Goal: Information Seeking & Learning: Learn about a topic

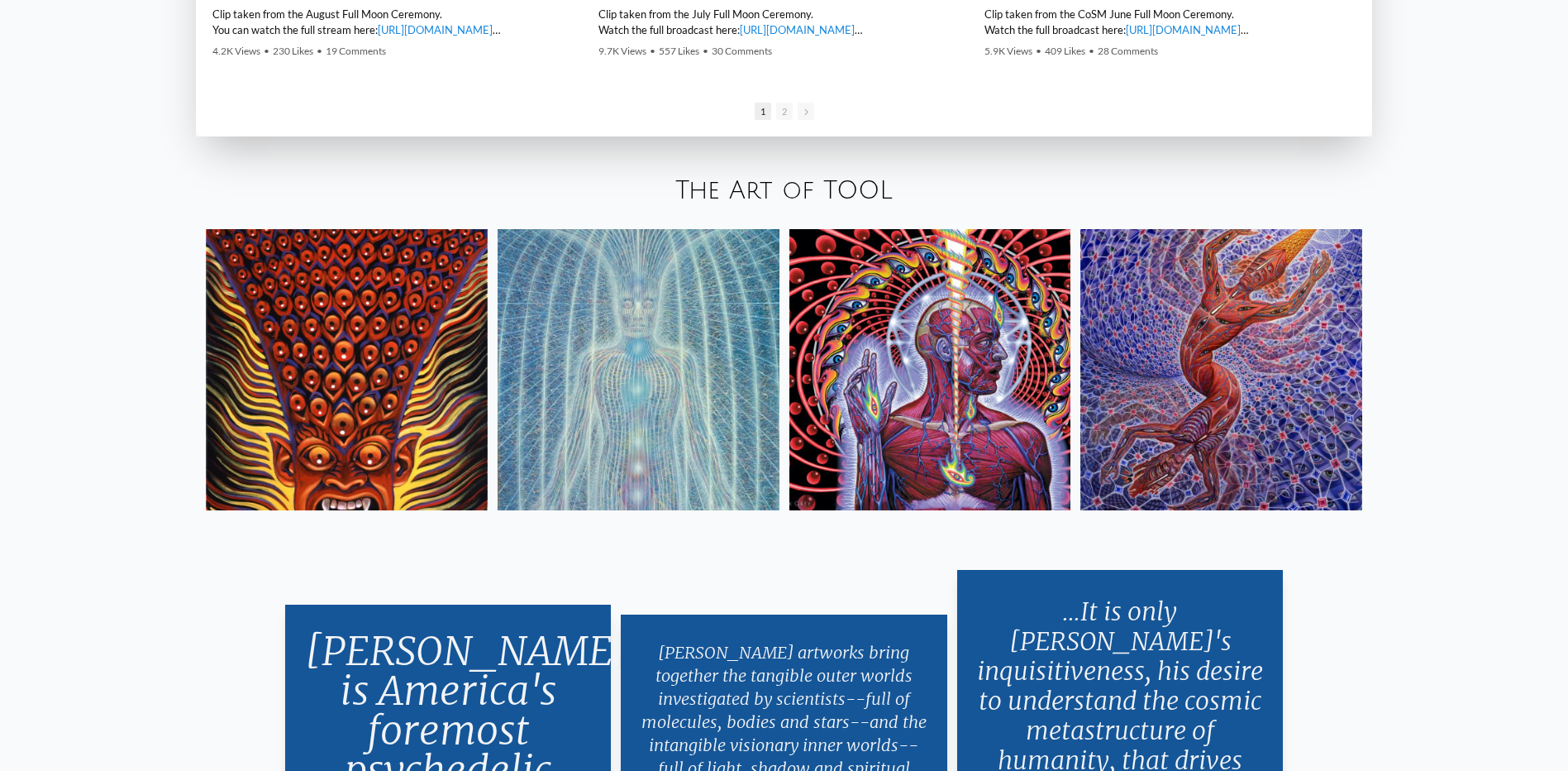
scroll to position [3308, 0]
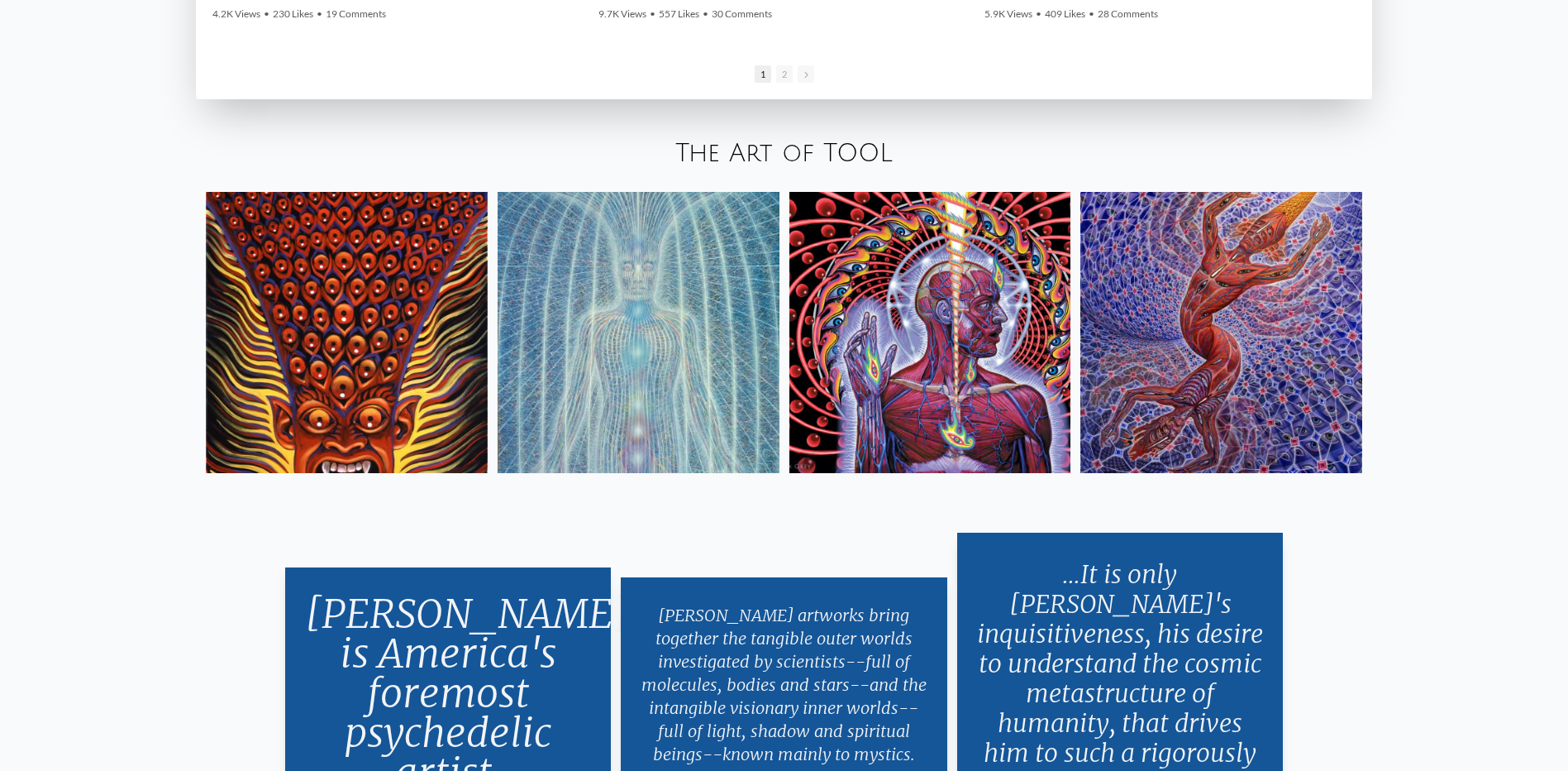
click at [708, 321] on img at bounding box center [638, 332] width 282 height 282
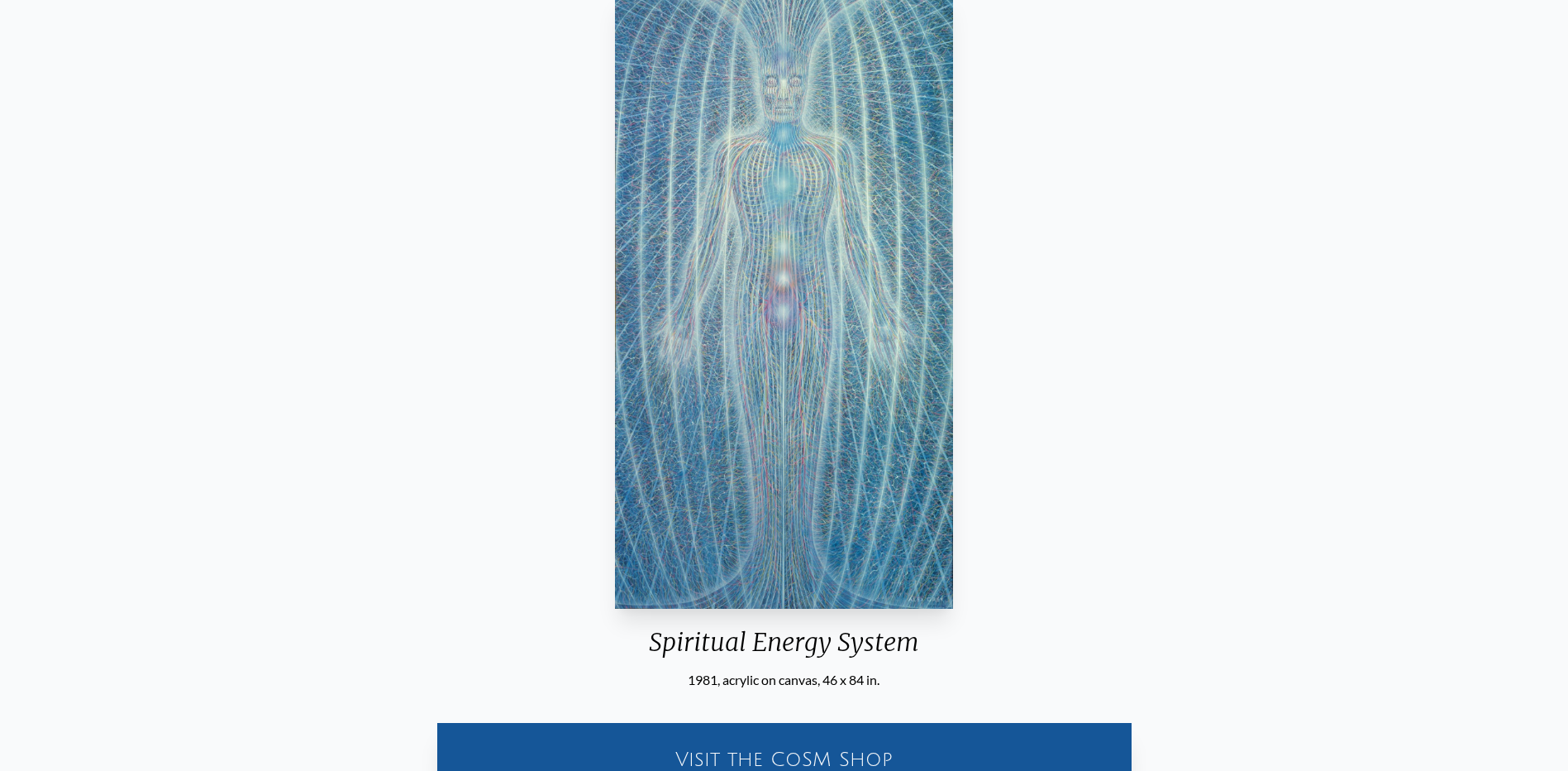
scroll to position [83, 0]
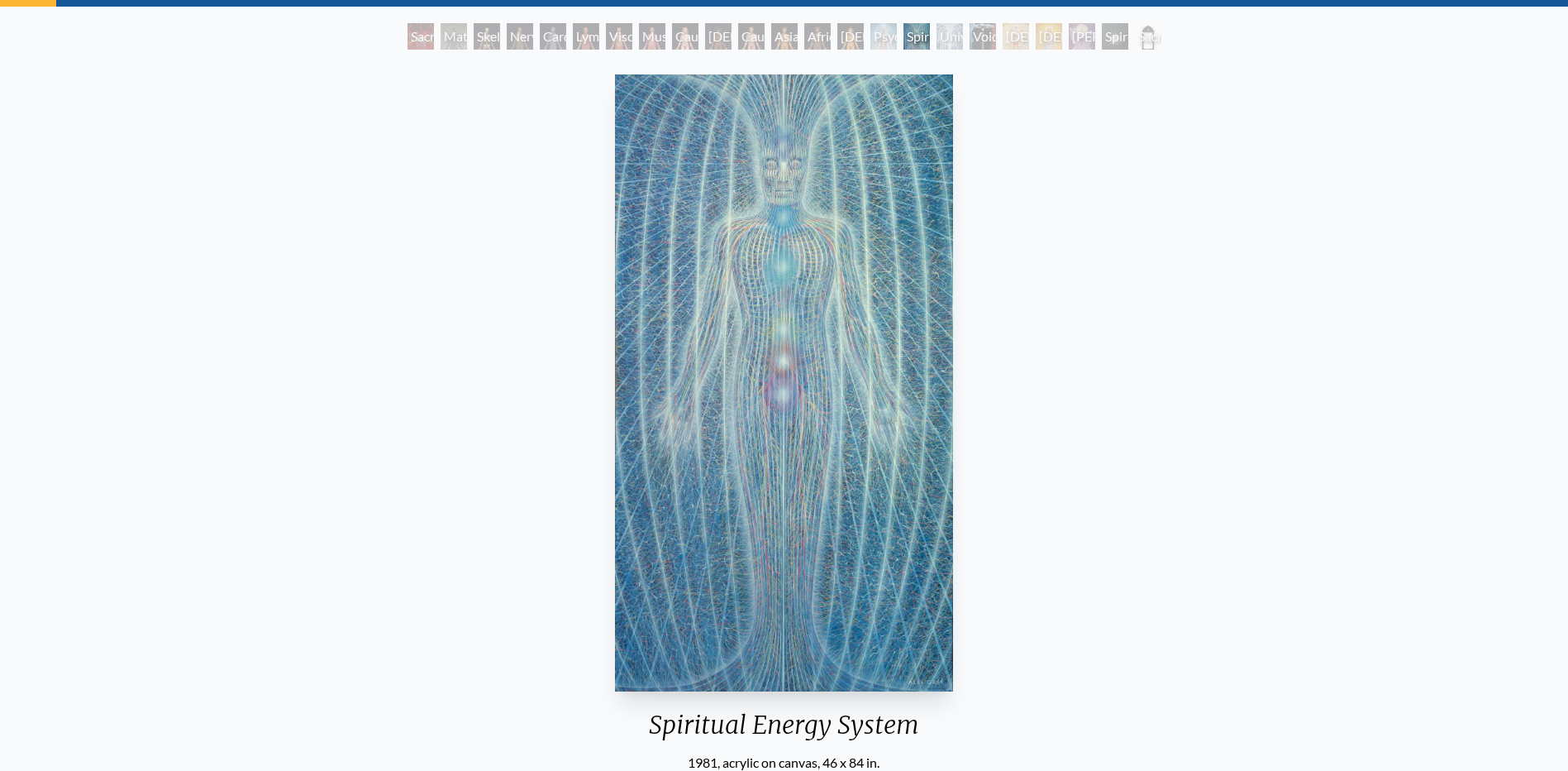
click at [411, 32] on div "Sacred Mirrors Room, Entheon" at bounding box center [421, 37] width 26 height 26
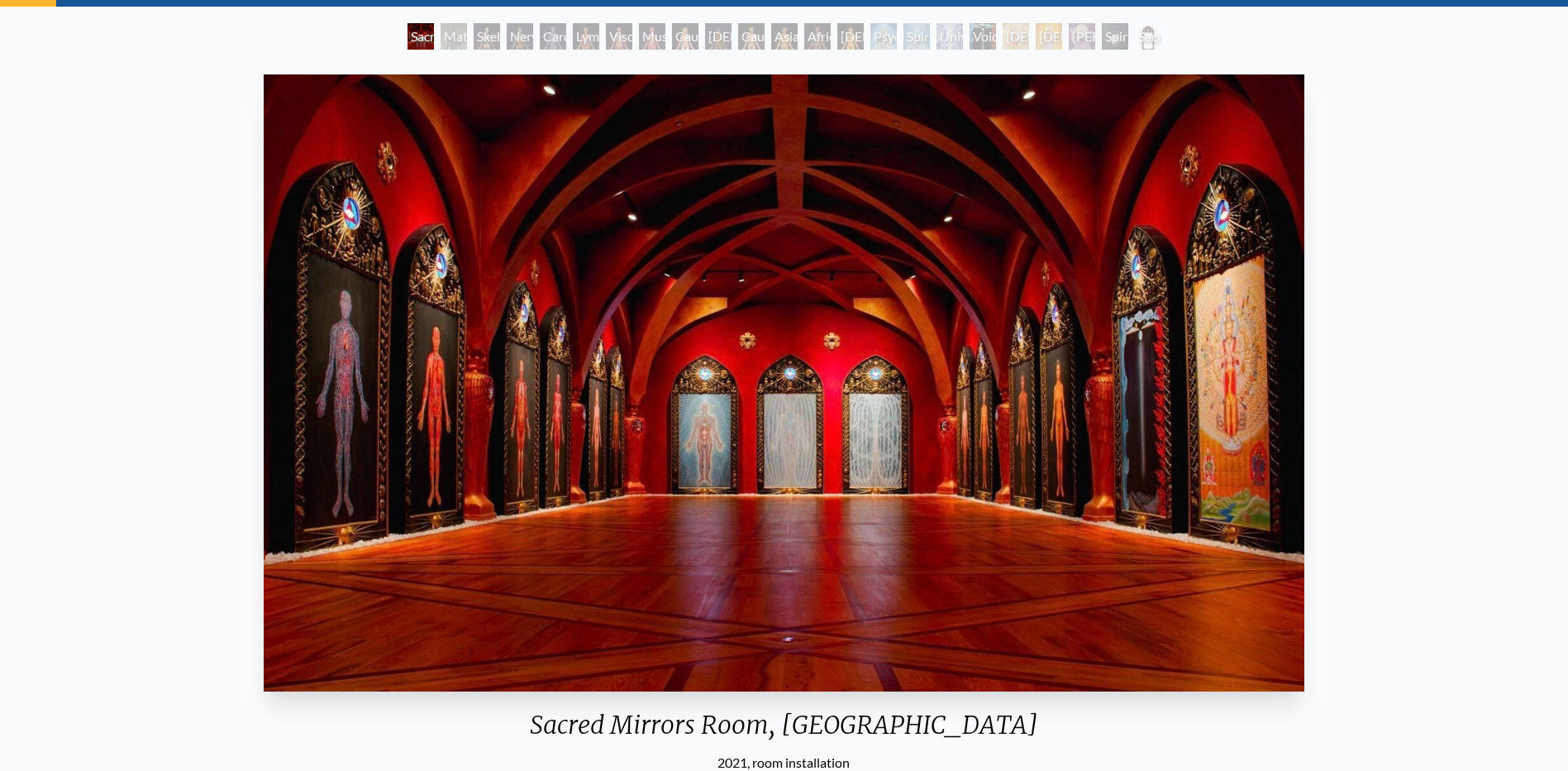
click at [530, 31] on div "Nervous System" at bounding box center [520, 37] width 26 height 26
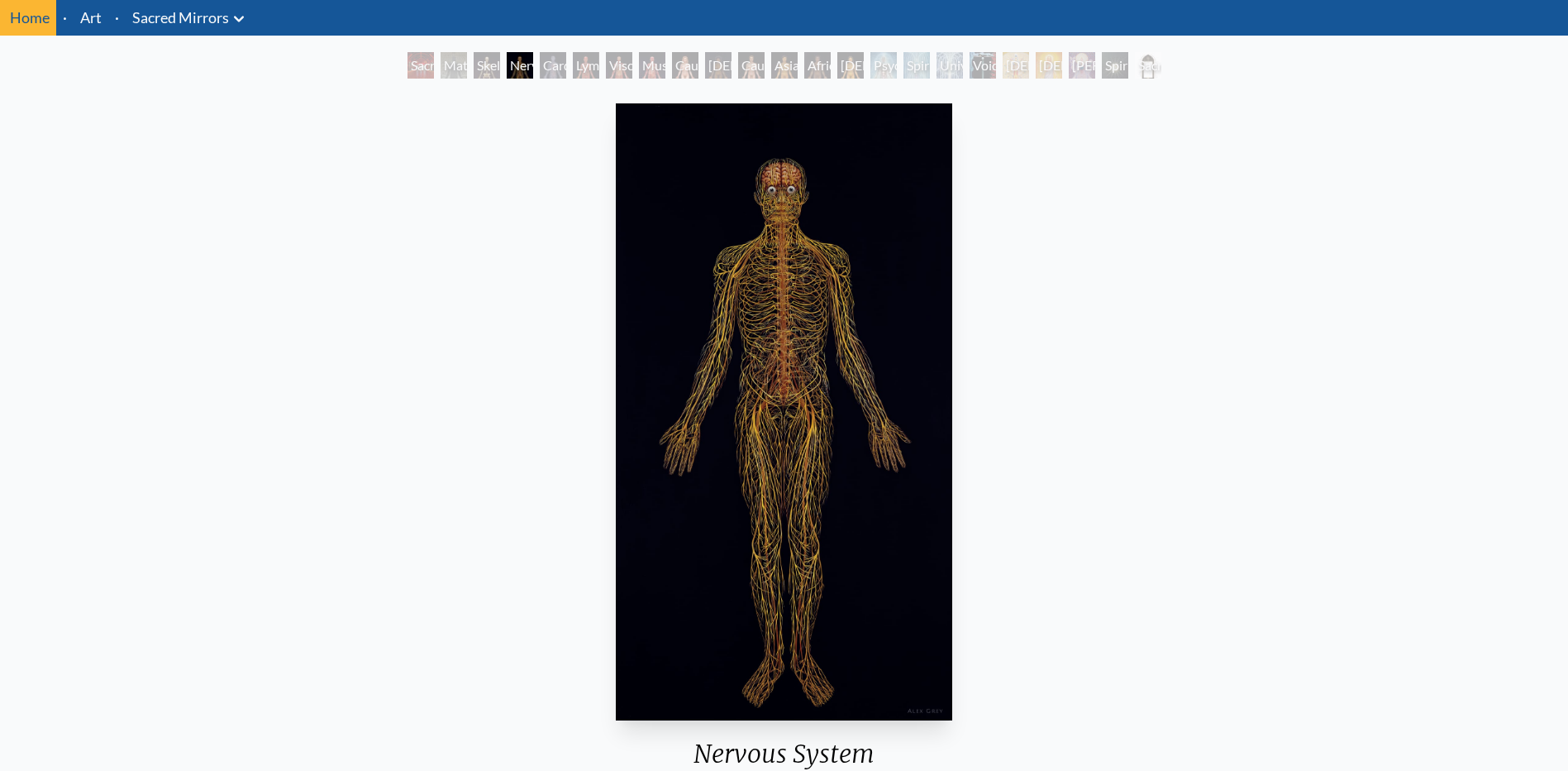
scroll to position [83, 0]
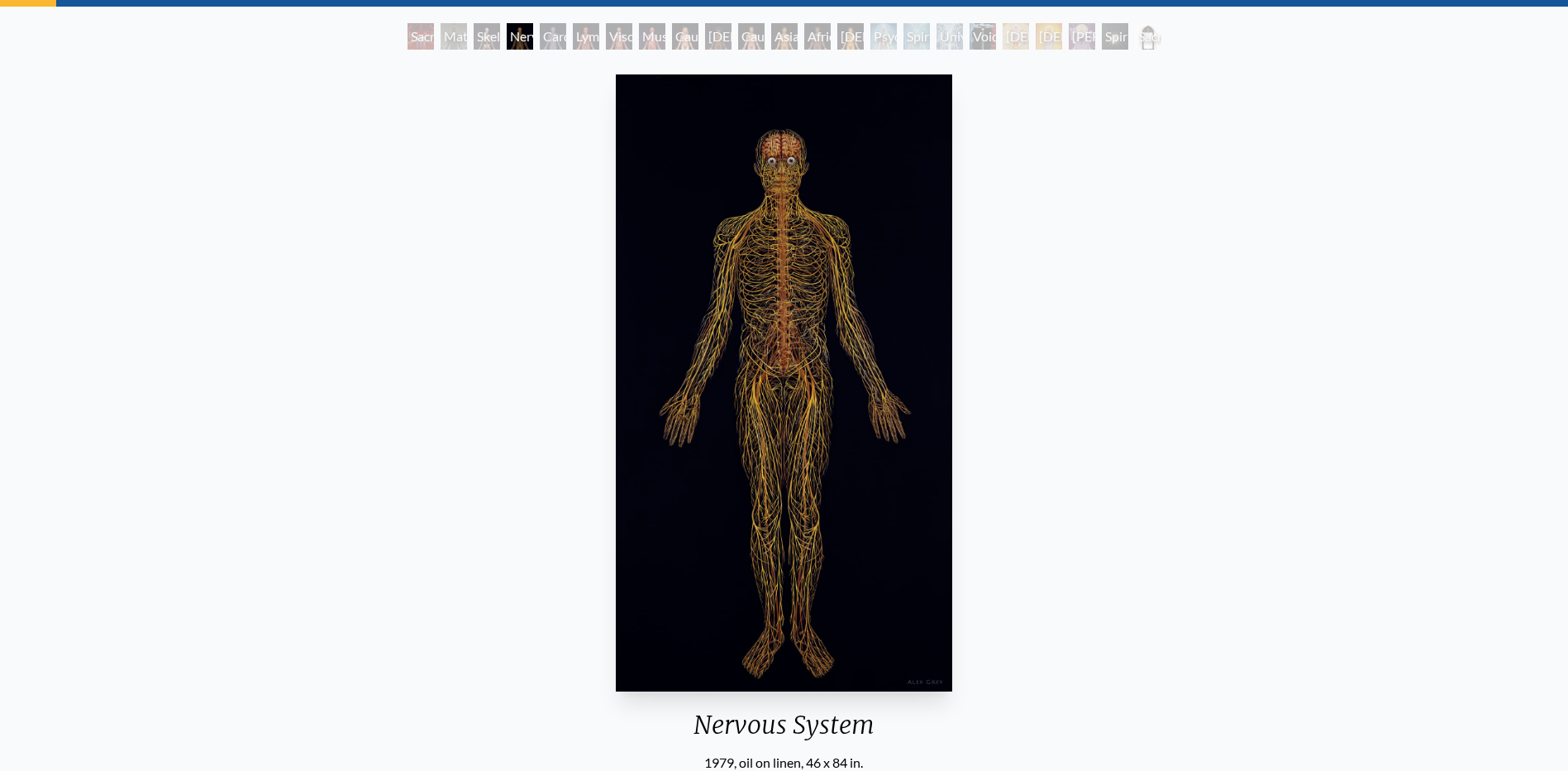
click at [546, 35] on div "Cardiovascular System" at bounding box center [553, 37] width 26 height 26
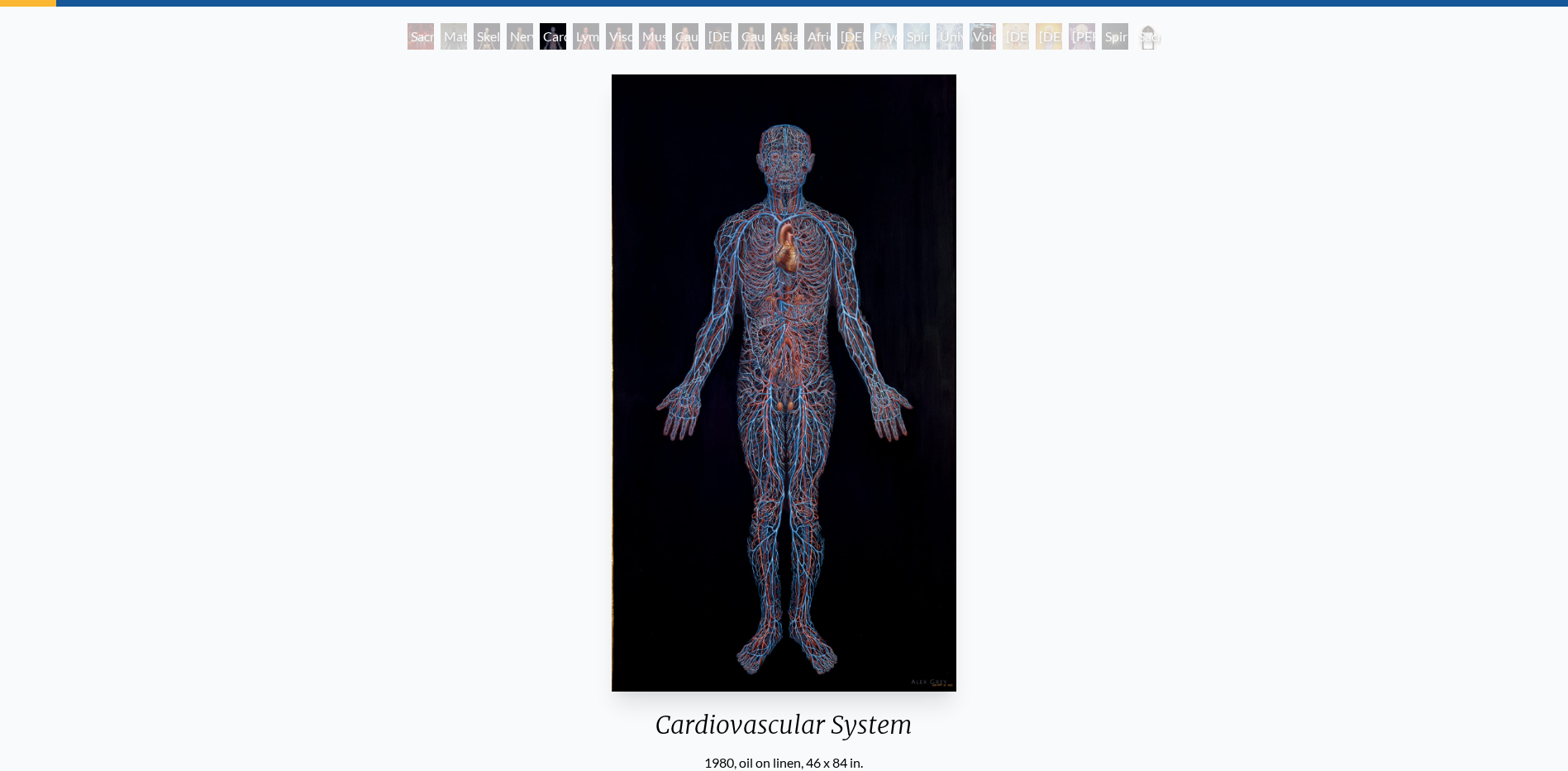
click at [482, 39] on div "Skeletal System" at bounding box center [487, 37] width 26 height 26
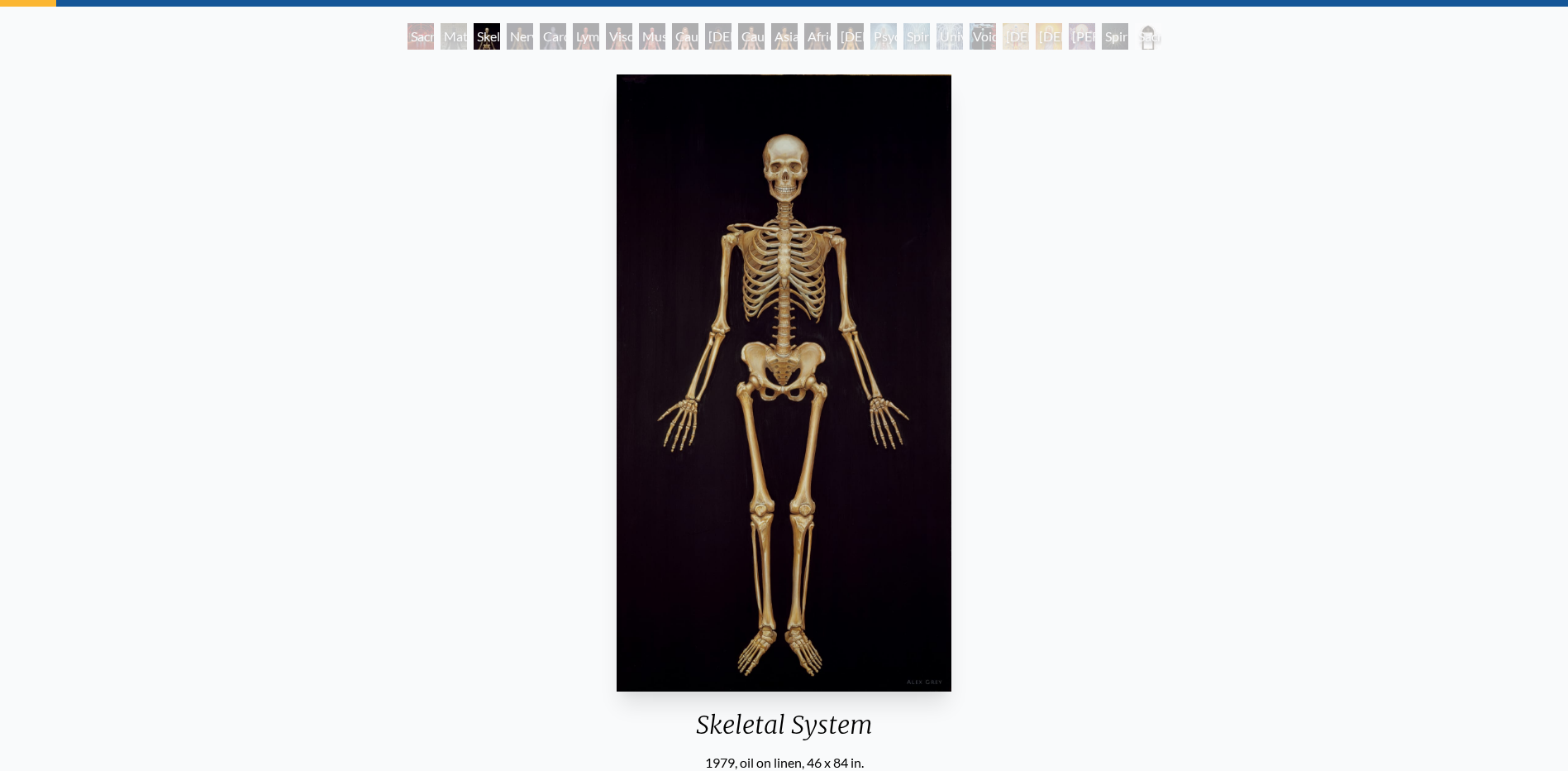
click at [599, 39] on div "Lymphatic System" at bounding box center [586, 37] width 26 height 26
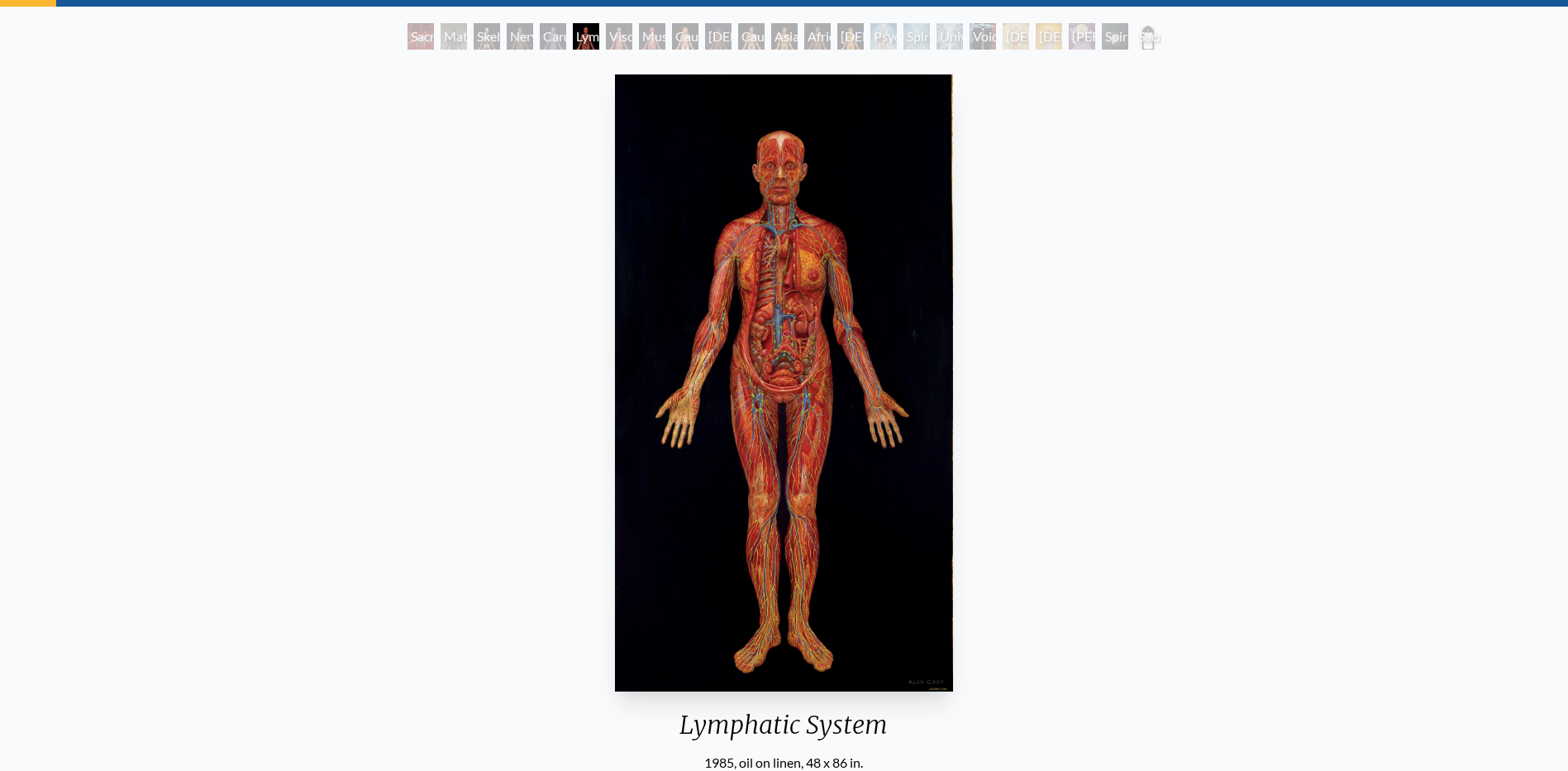
click at [672, 39] on div "Caucasian Woman" at bounding box center [685, 37] width 26 height 26
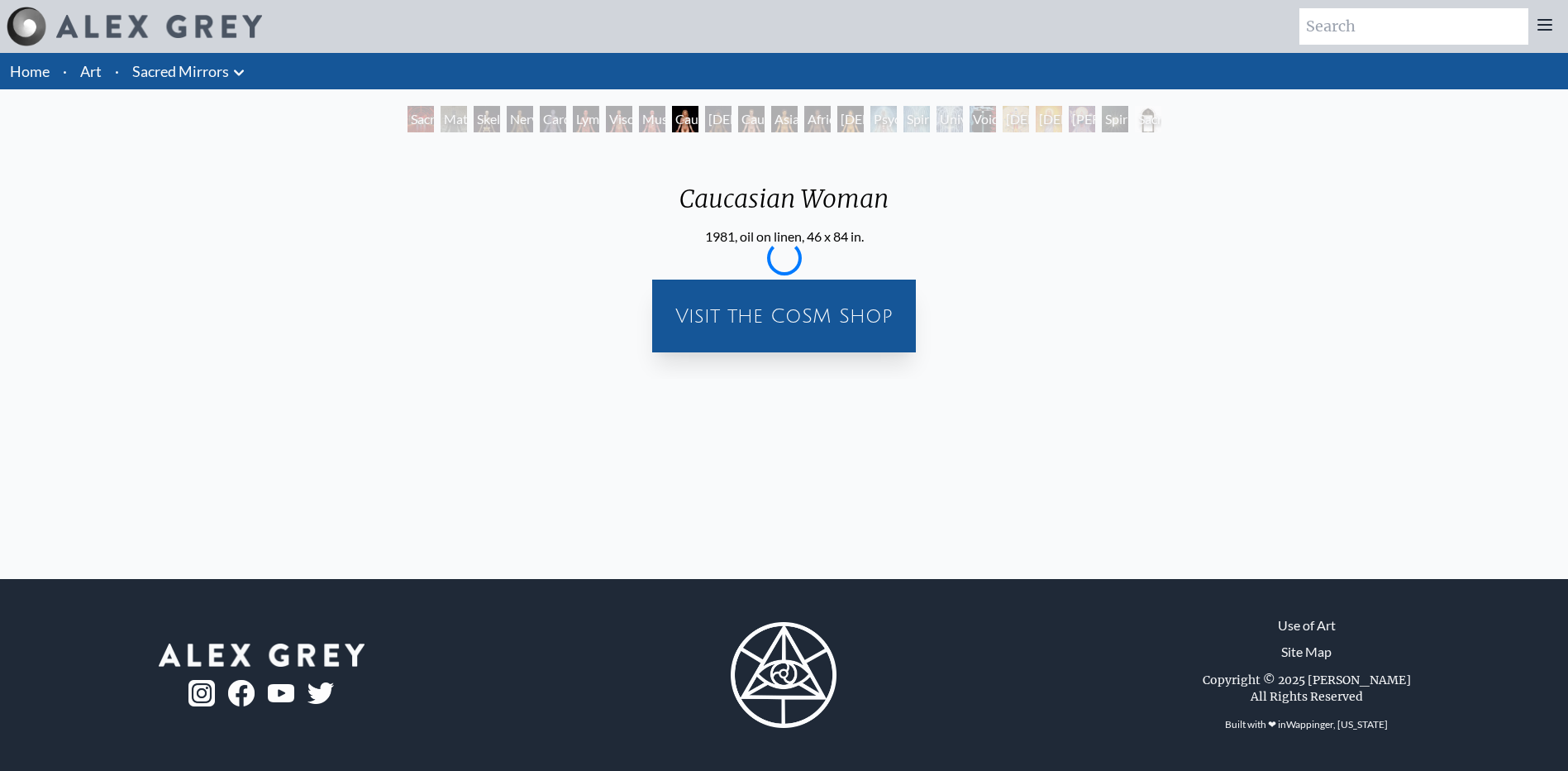
scroll to position [83, 0]
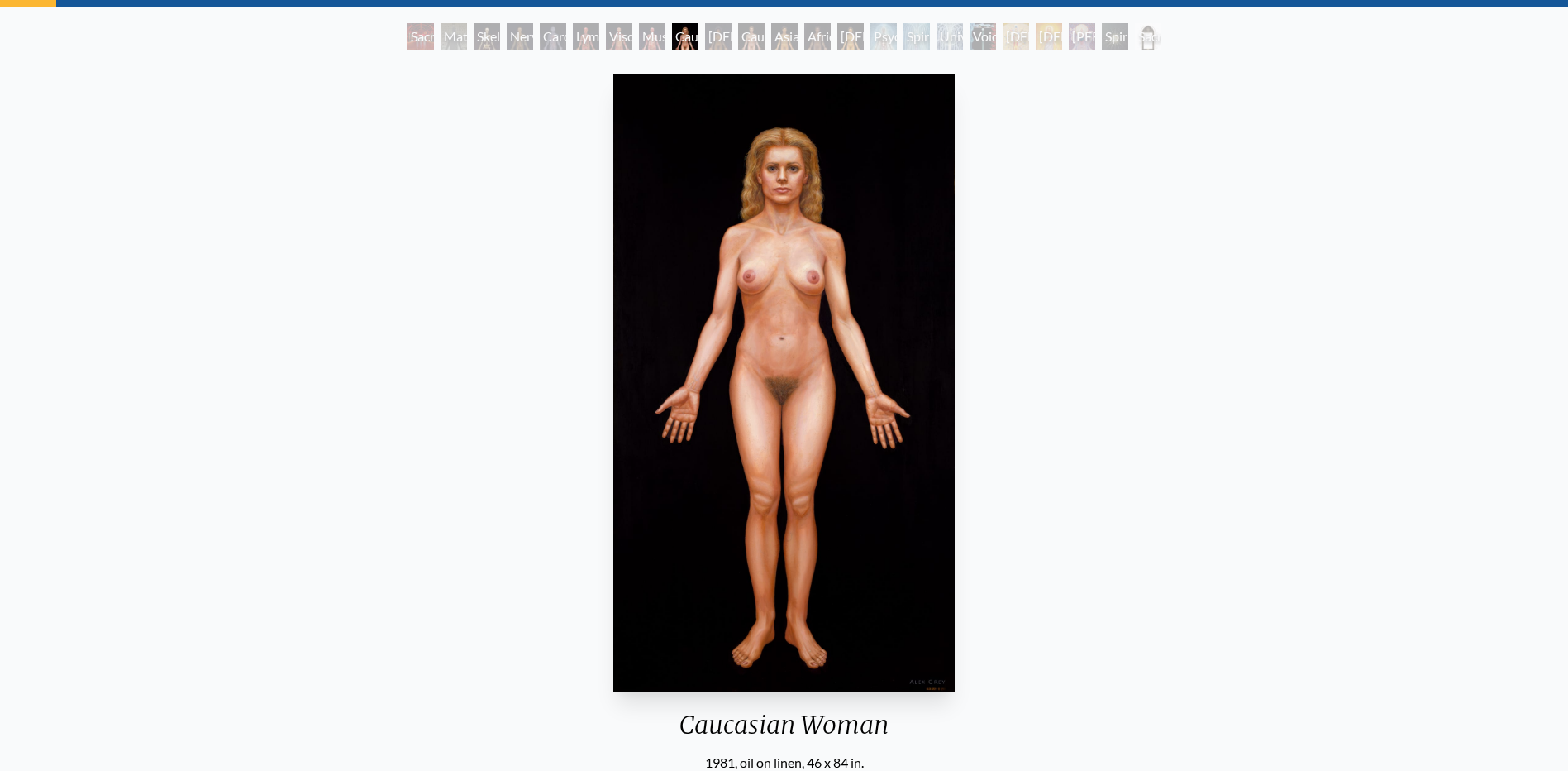
click at [726, 35] on div "African Woman" at bounding box center [718, 37] width 26 height 26
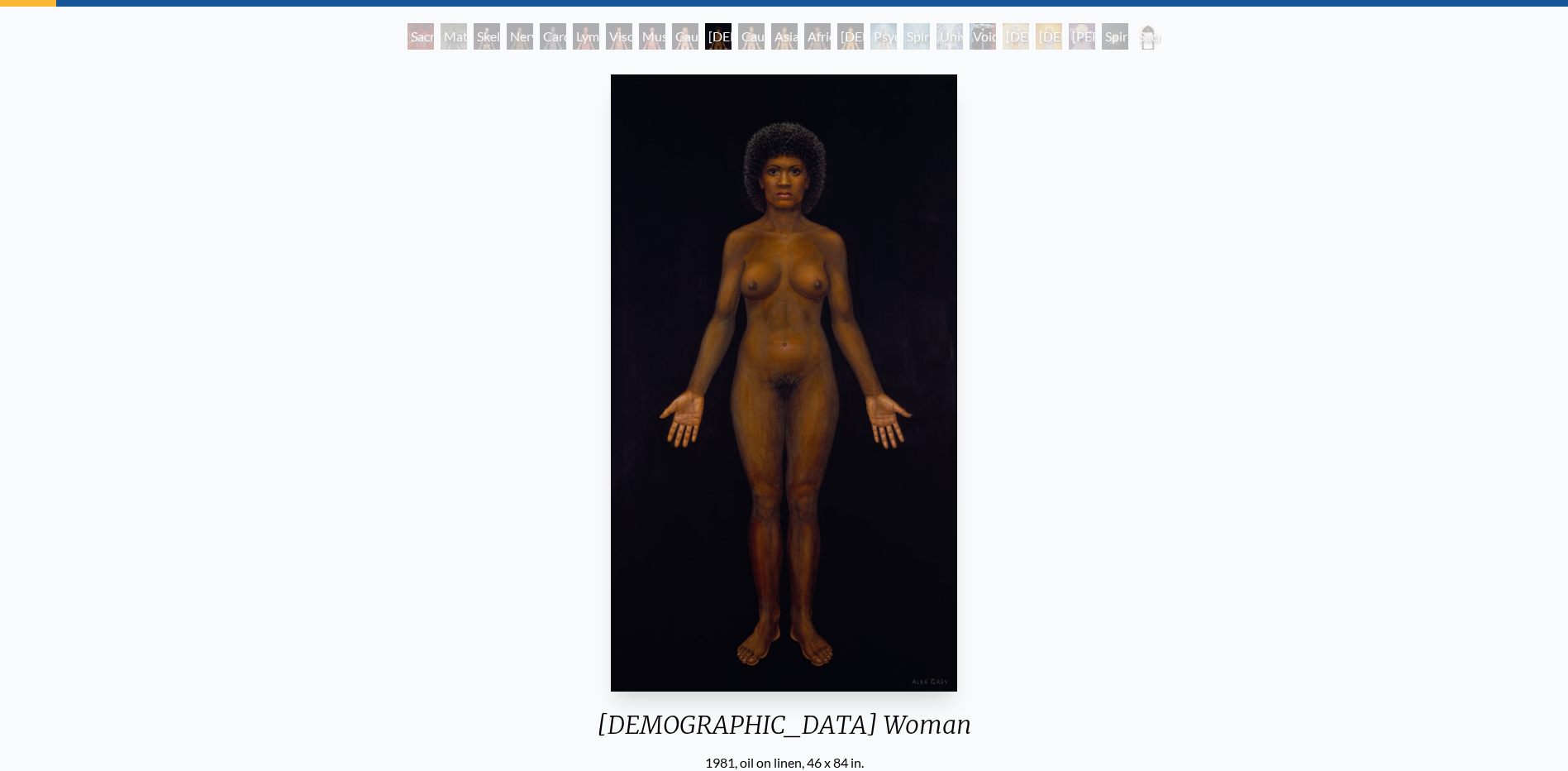
click at [805, 39] on div "African Man" at bounding box center [818, 37] width 26 height 26
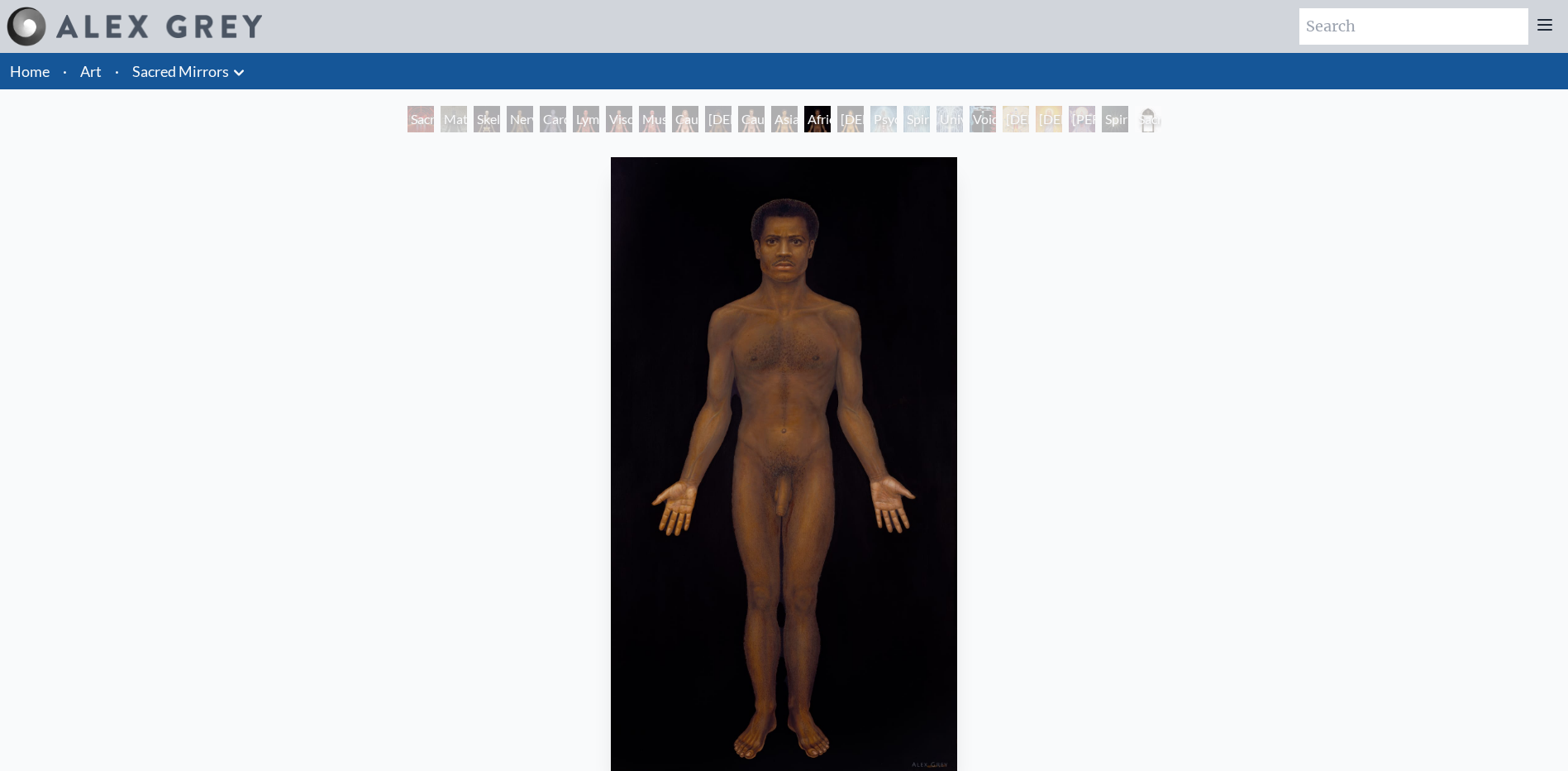
click at [897, 112] on div "Psychic Energy System" at bounding box center [884, 119] width 26 height 26
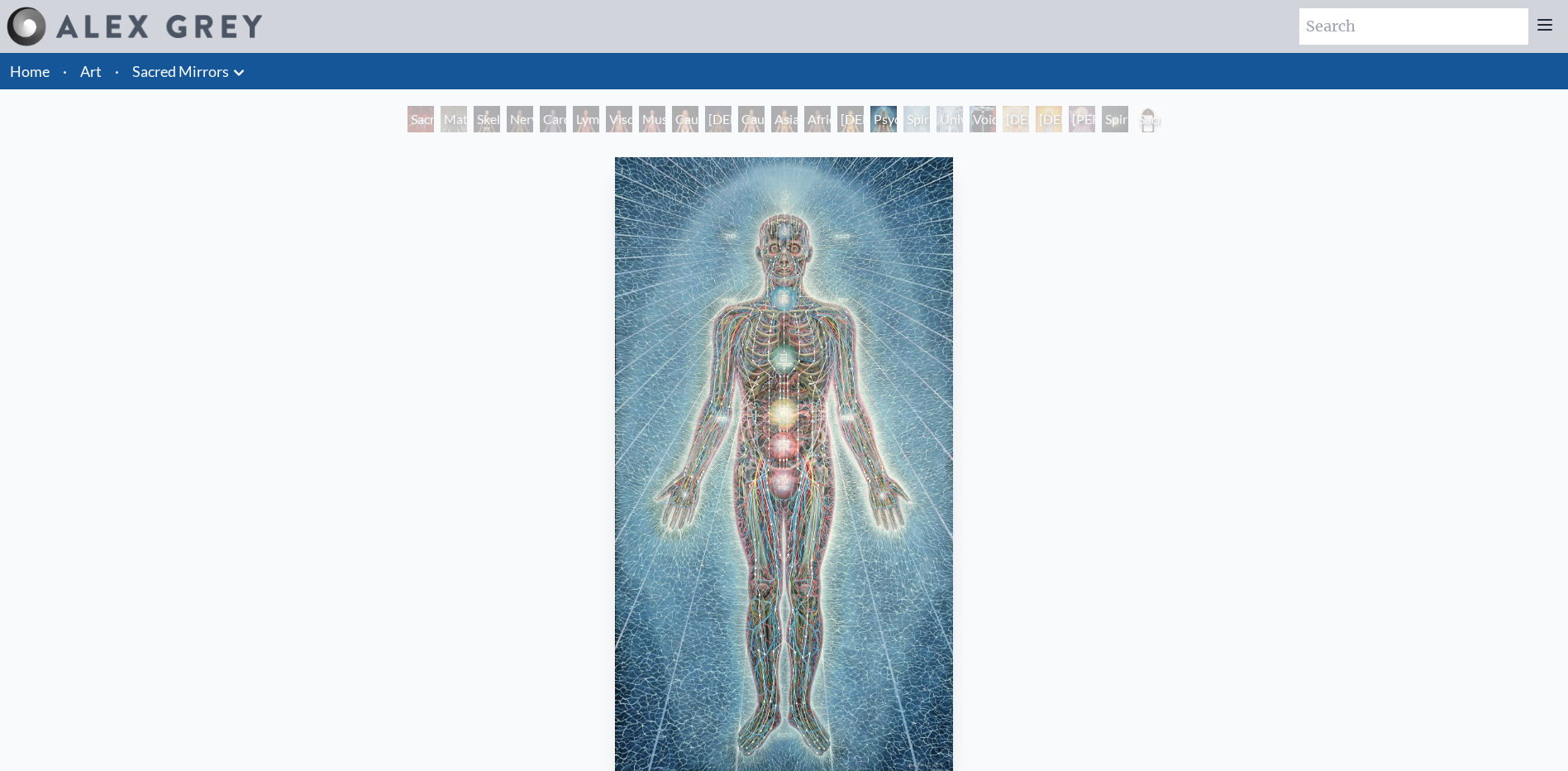
click at [963, 119] on div "Universal Mind Lattice" at bounding box center [950, 119] width 26 height 26
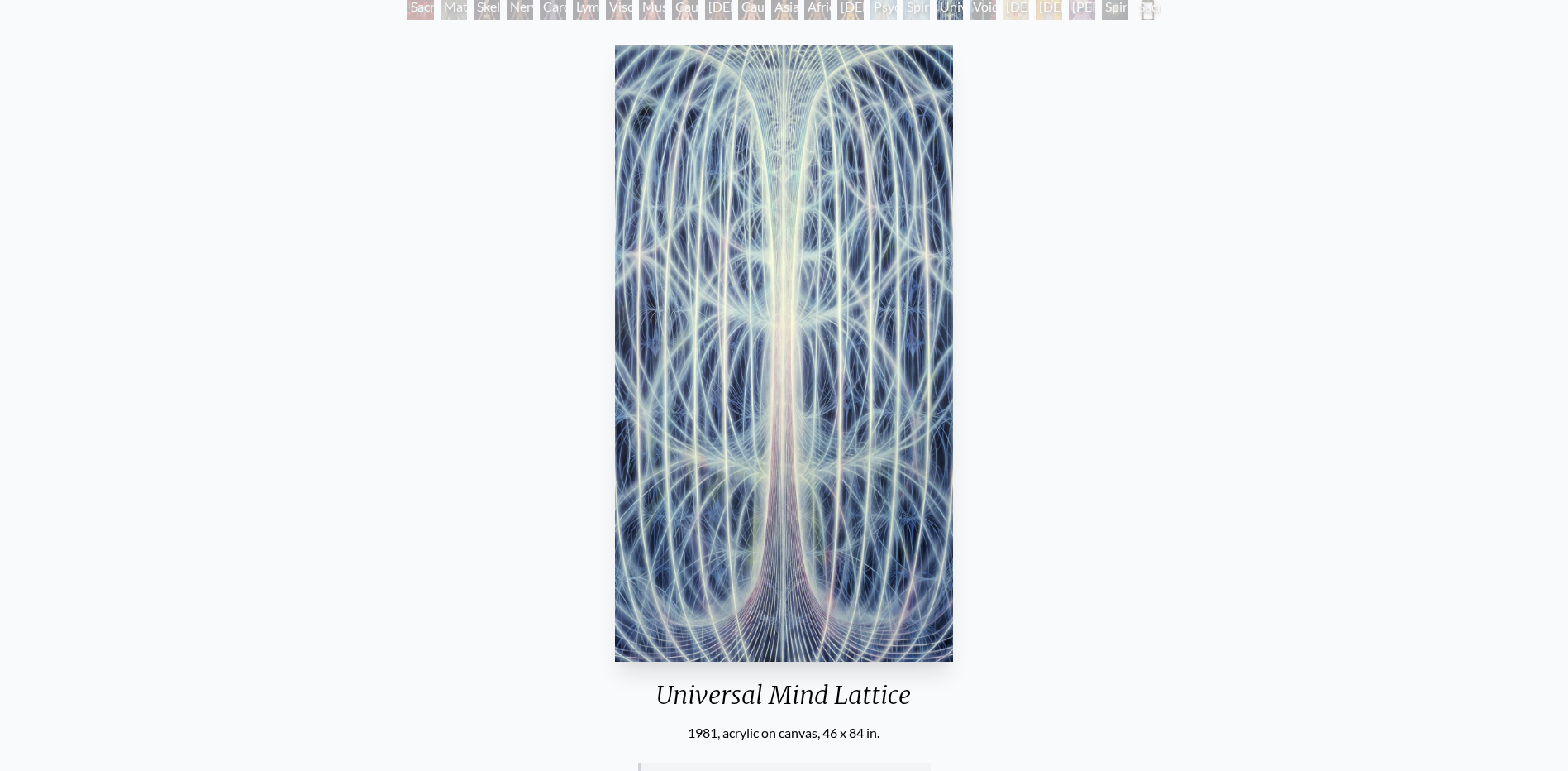
scroll to position [83, 0]
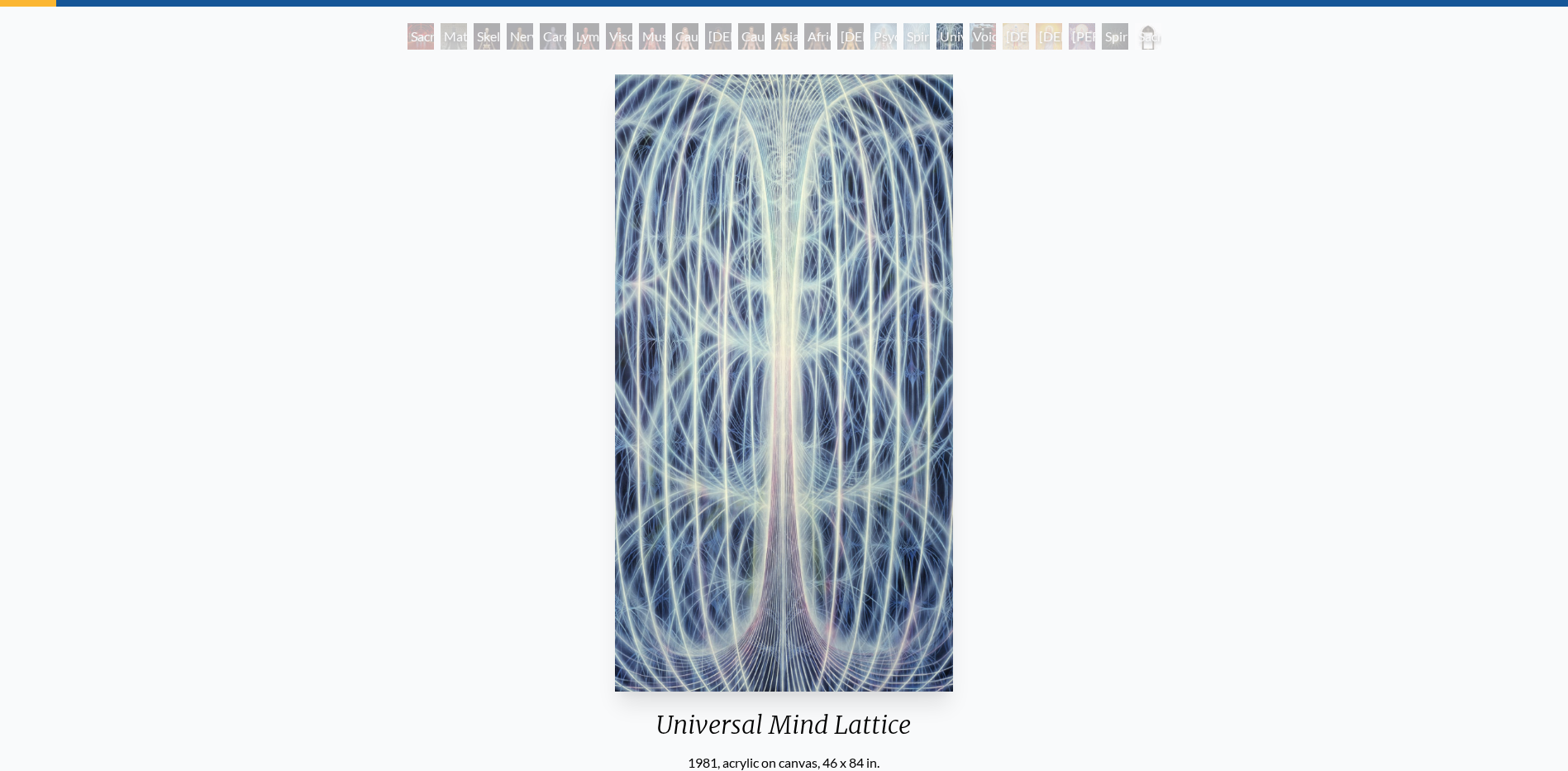
click at [972, 34] on div "Void Clear Light" at bounding box center [983, 37] width 26 height 26
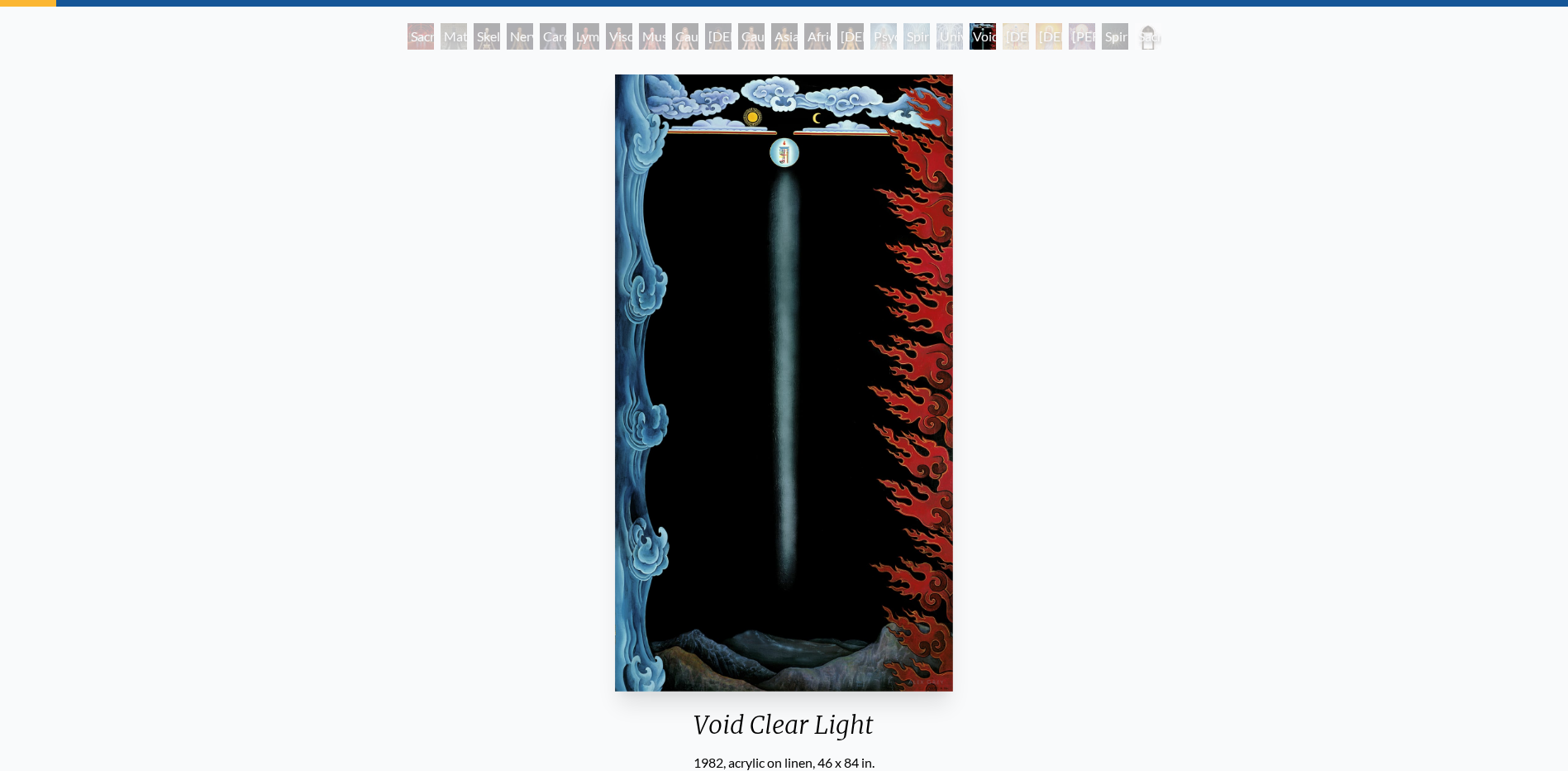
click at [1007, 45] on div "Avalokitesvara" at bounding box center [1016, 37] width 26 height 26
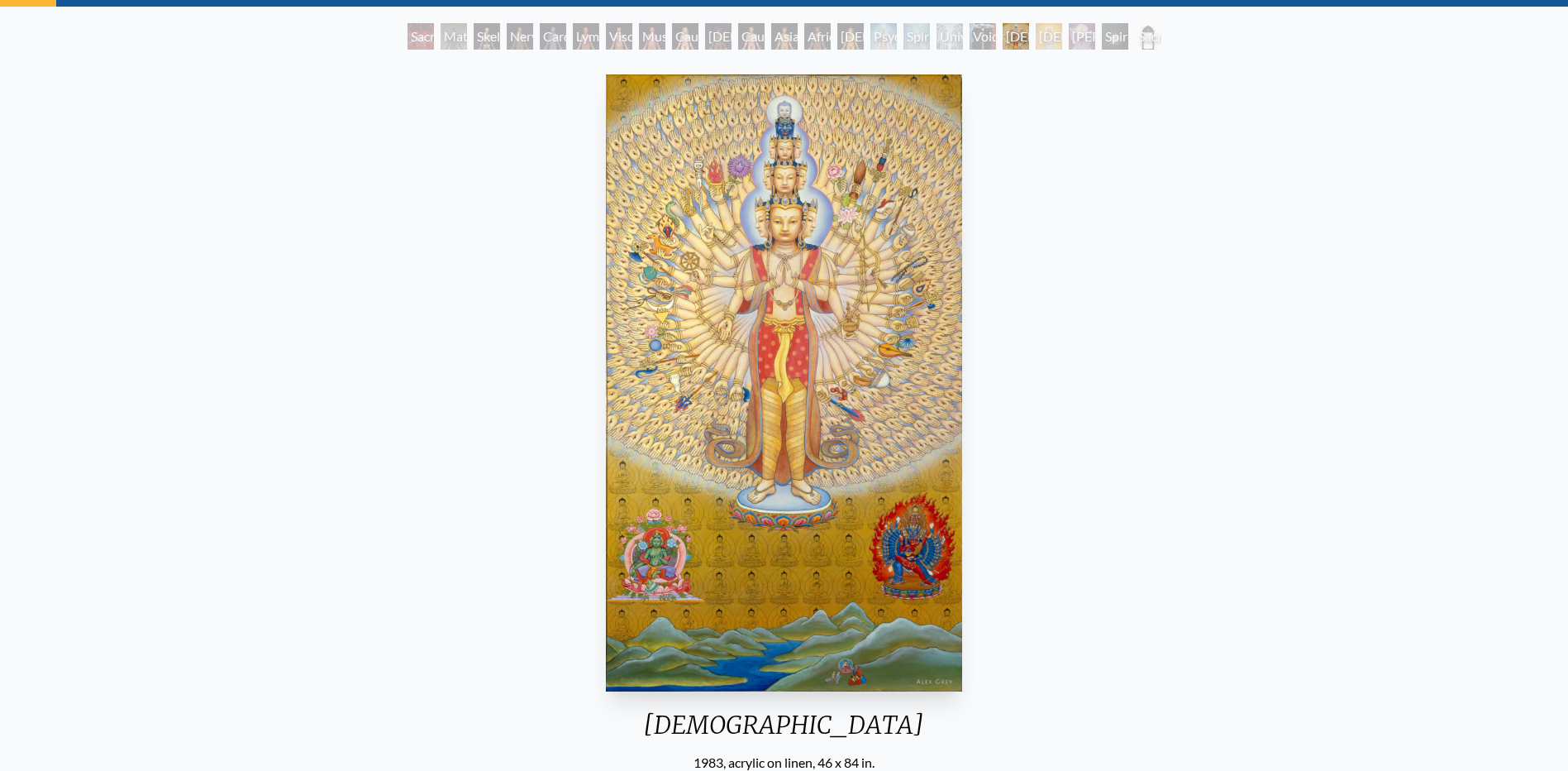
click at [1044, 41] on div "Christ" at bounding box center [1049, 37] width 26 height 26
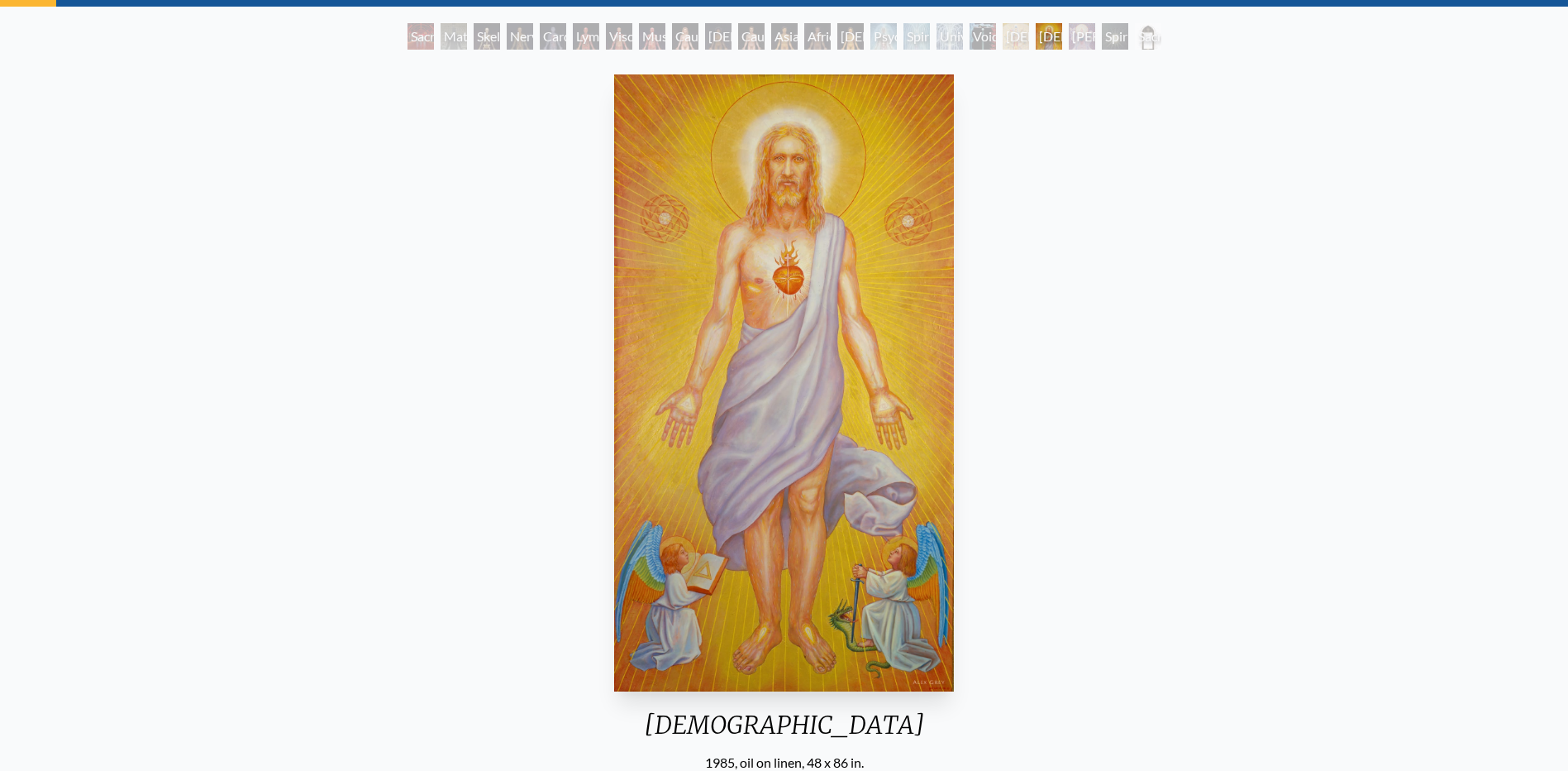
click at [1077, 43] on div "Sophia" at bounding box center [1083, 37] width 26 height 26
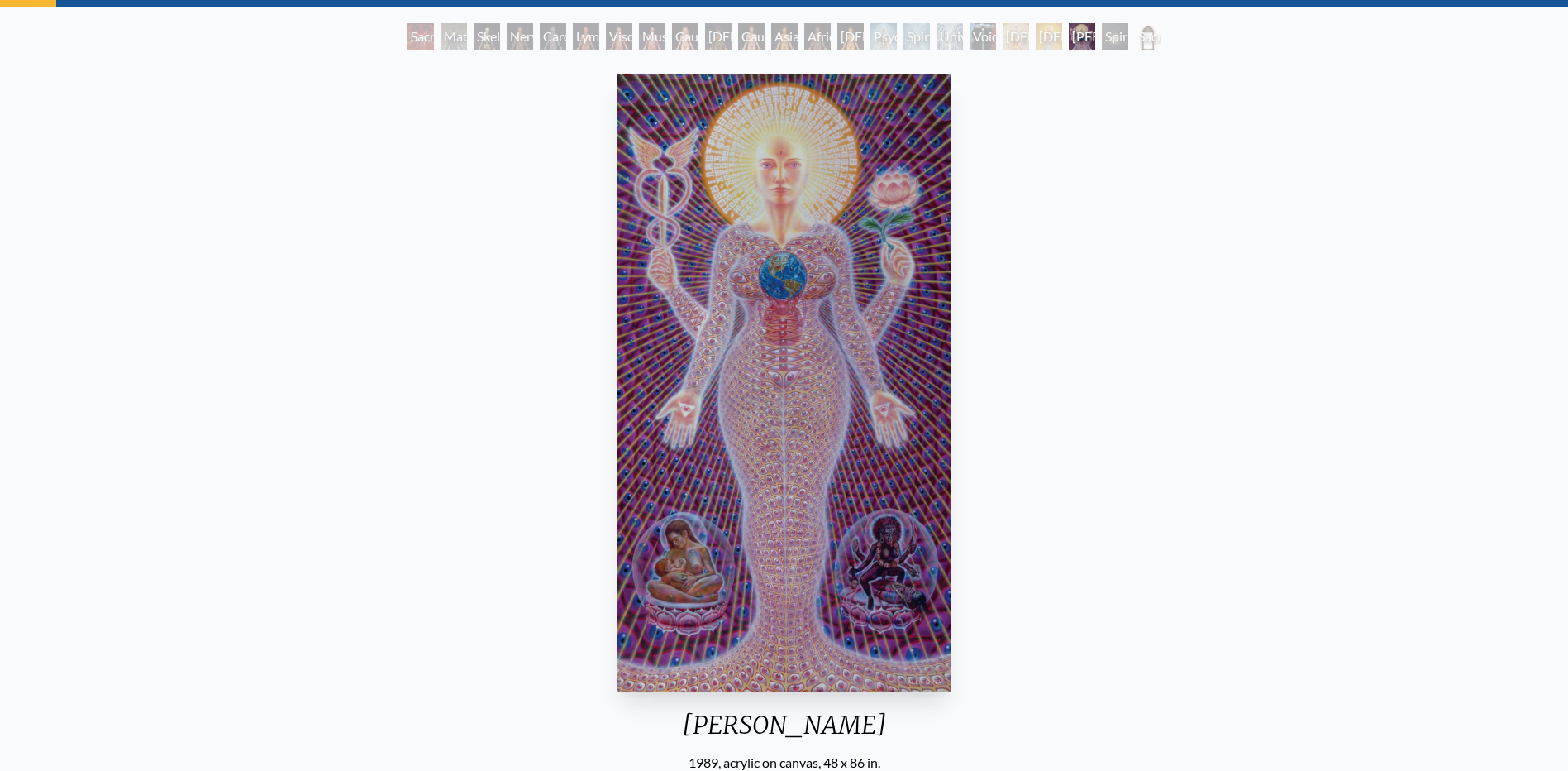
click at [1104, 36] on div "Spiritual World" at bounding box center [1115, 37] width 26 height 26
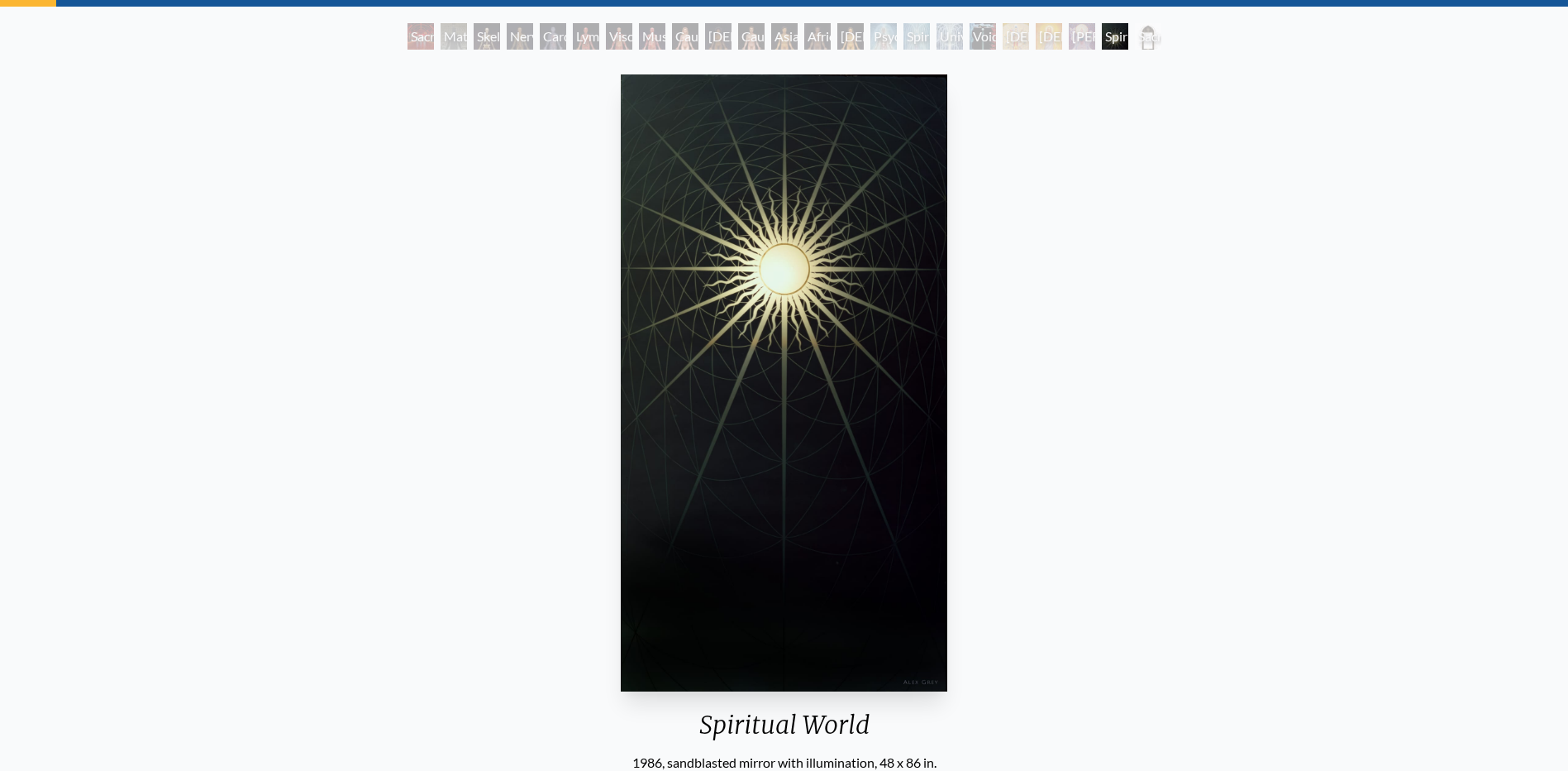
click at [1147, 38] on div "Sacred Mirrors Frame" at bounding box center [1148, 37] width 26 height 26
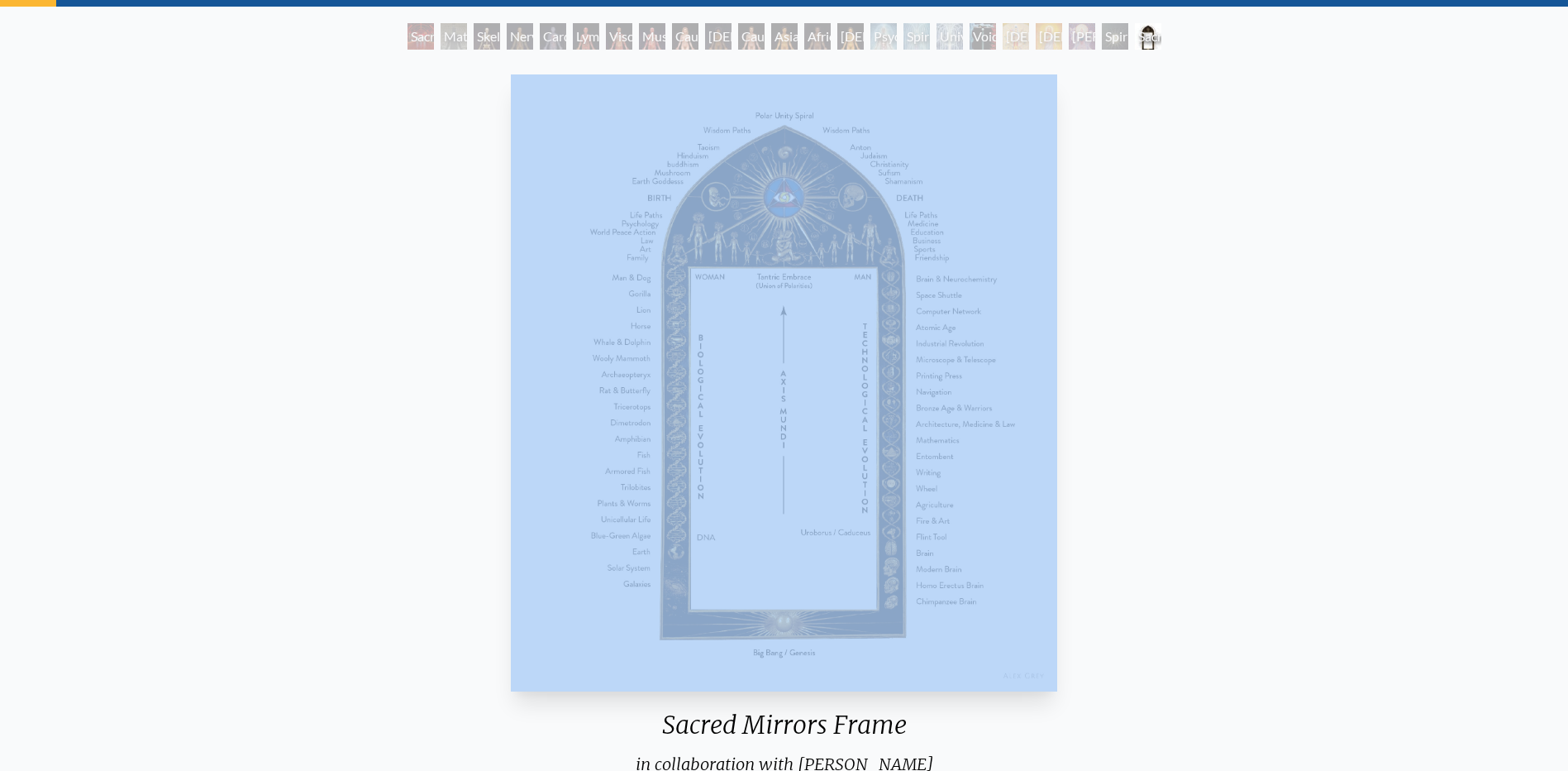
drag, startPoint x: 1157, startPoint y: 34, endPoint x: 1045, endPoint y: 106, distance: 133.1
click at [1045, 106] on div "Sacred Mirrors Room, Entheon Material World Skeletal System Nervous System Card…" at bounding box center [784, 548] width 1568 height 1050
click at [1270, 187] on div "Sacred Mirrors Frame in collaboration with Allyson Grey 1985, polyester resin, …" at bounding box center [784, 563] width 1542 height 993
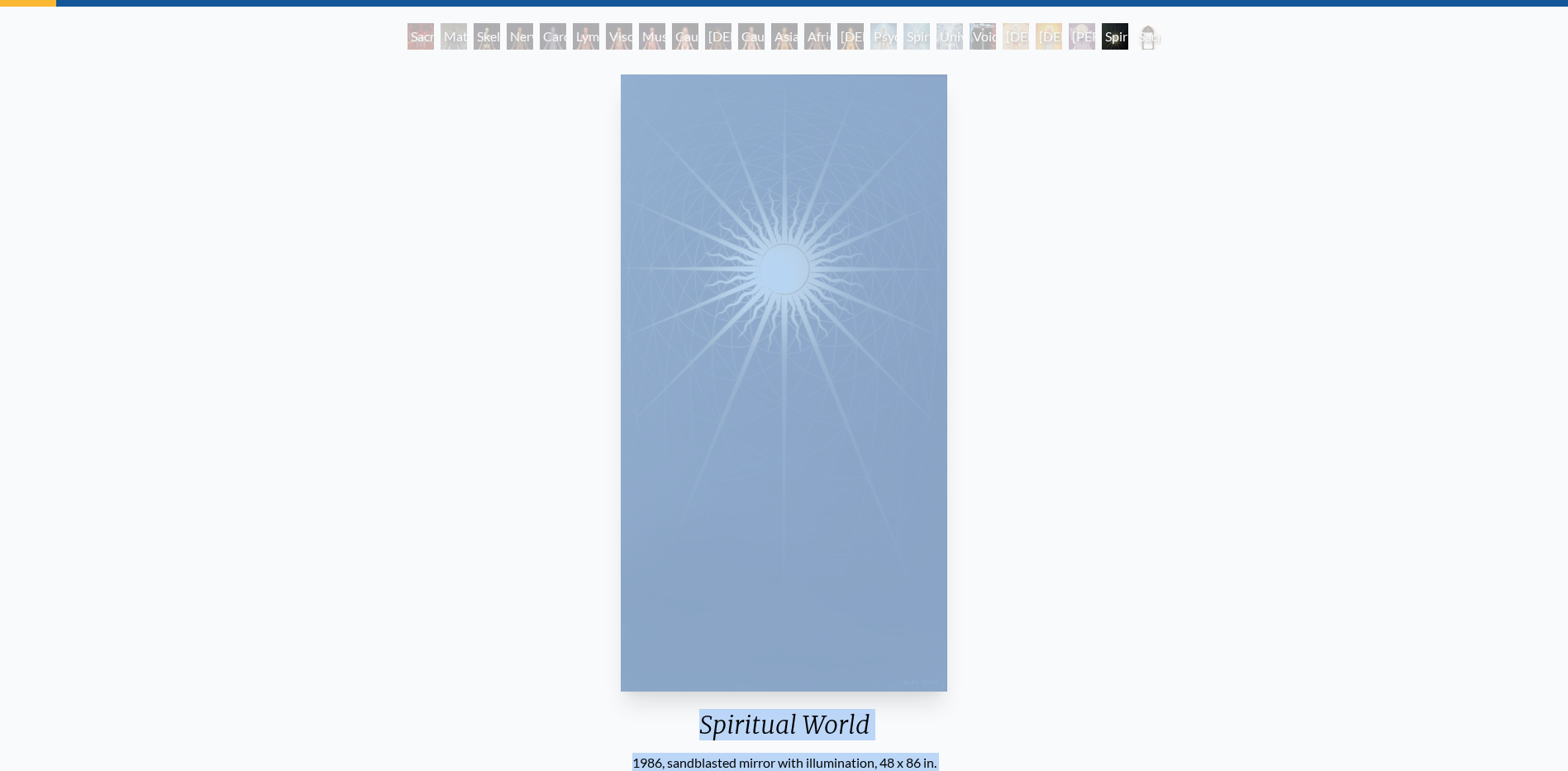
scroll to position [29, 0]
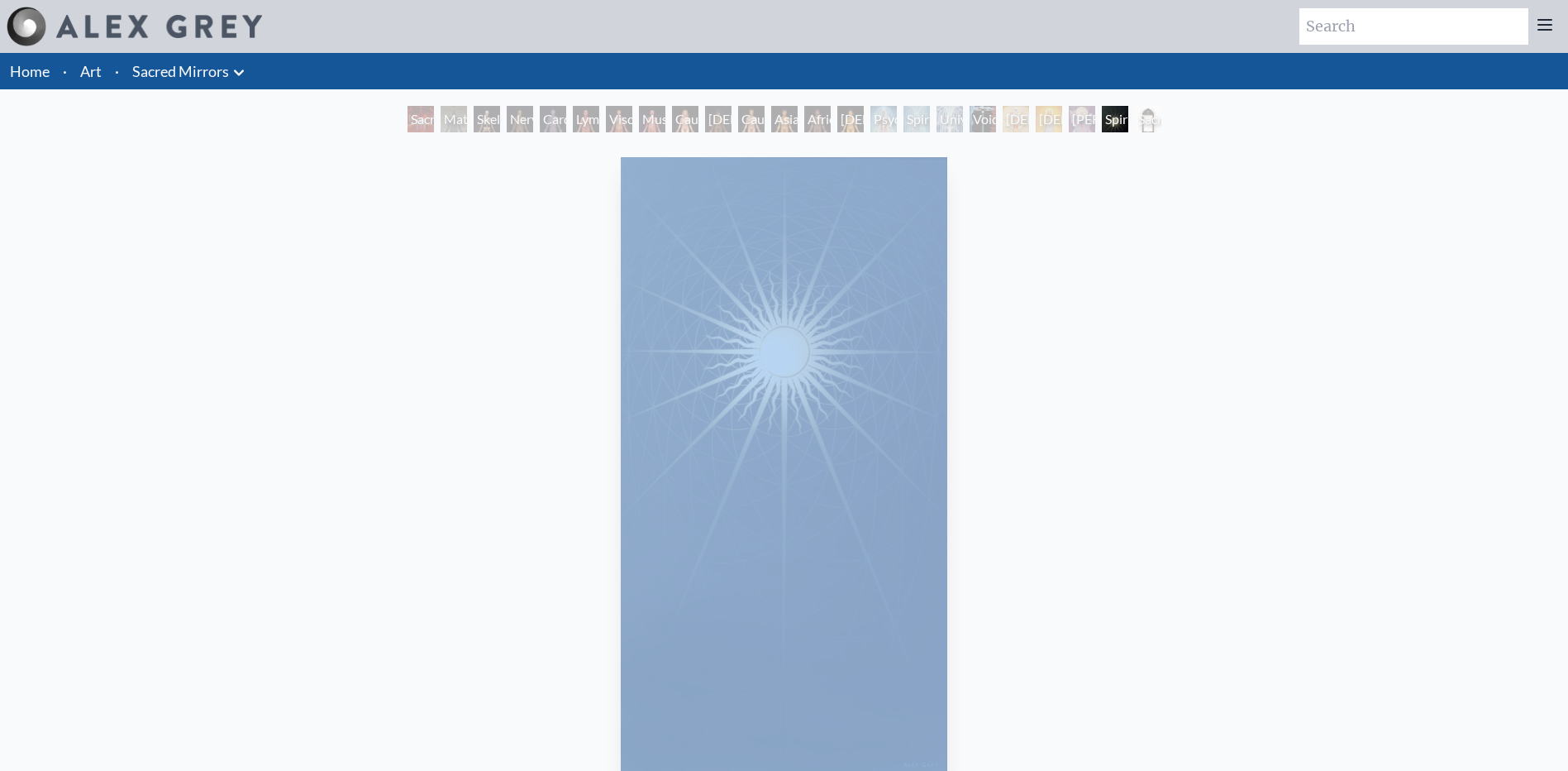
click at [99, 66] on link "Art" at bounding box center [90, 70] width 22 height 23
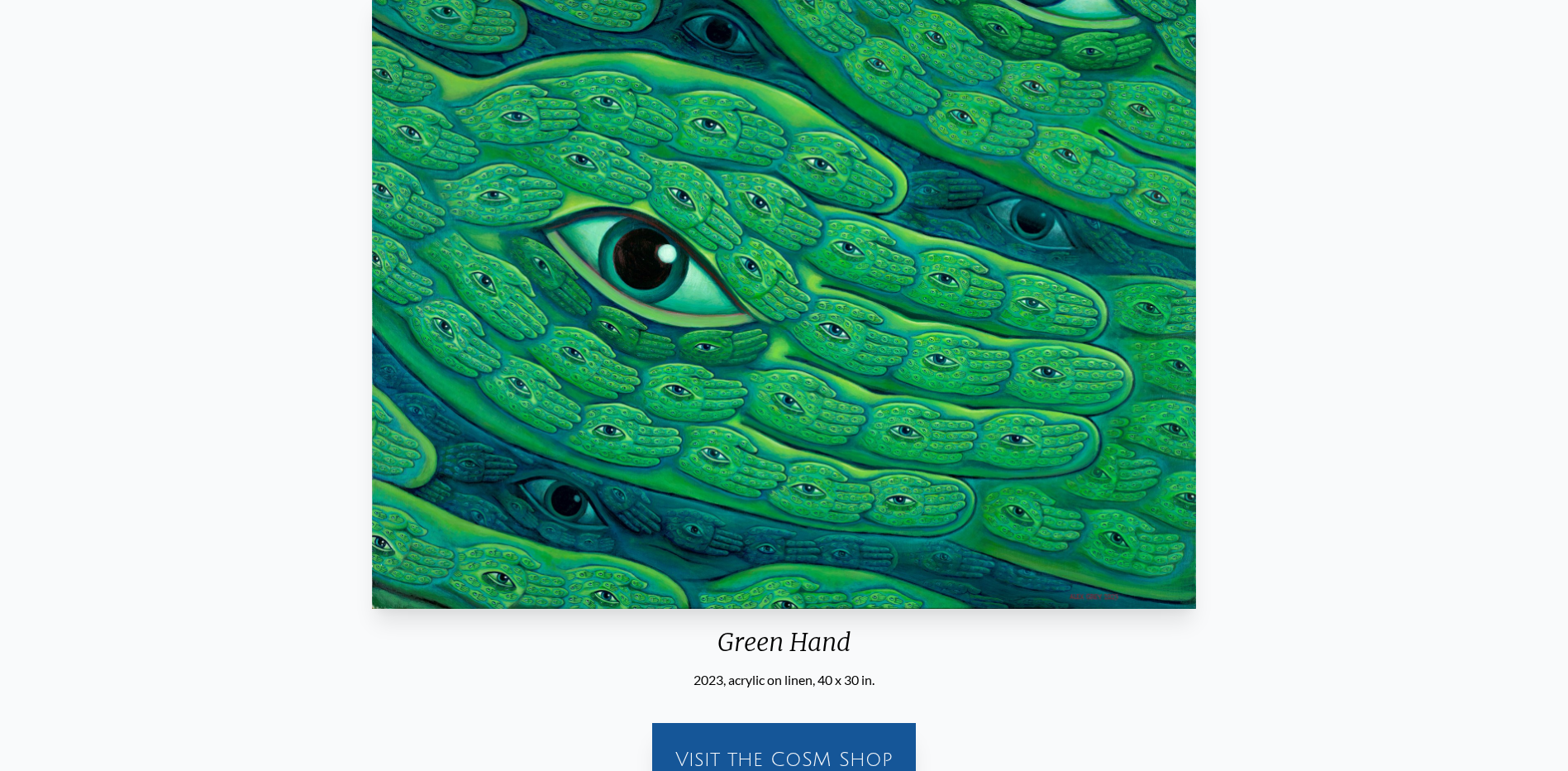
scroll to position [83, 0]
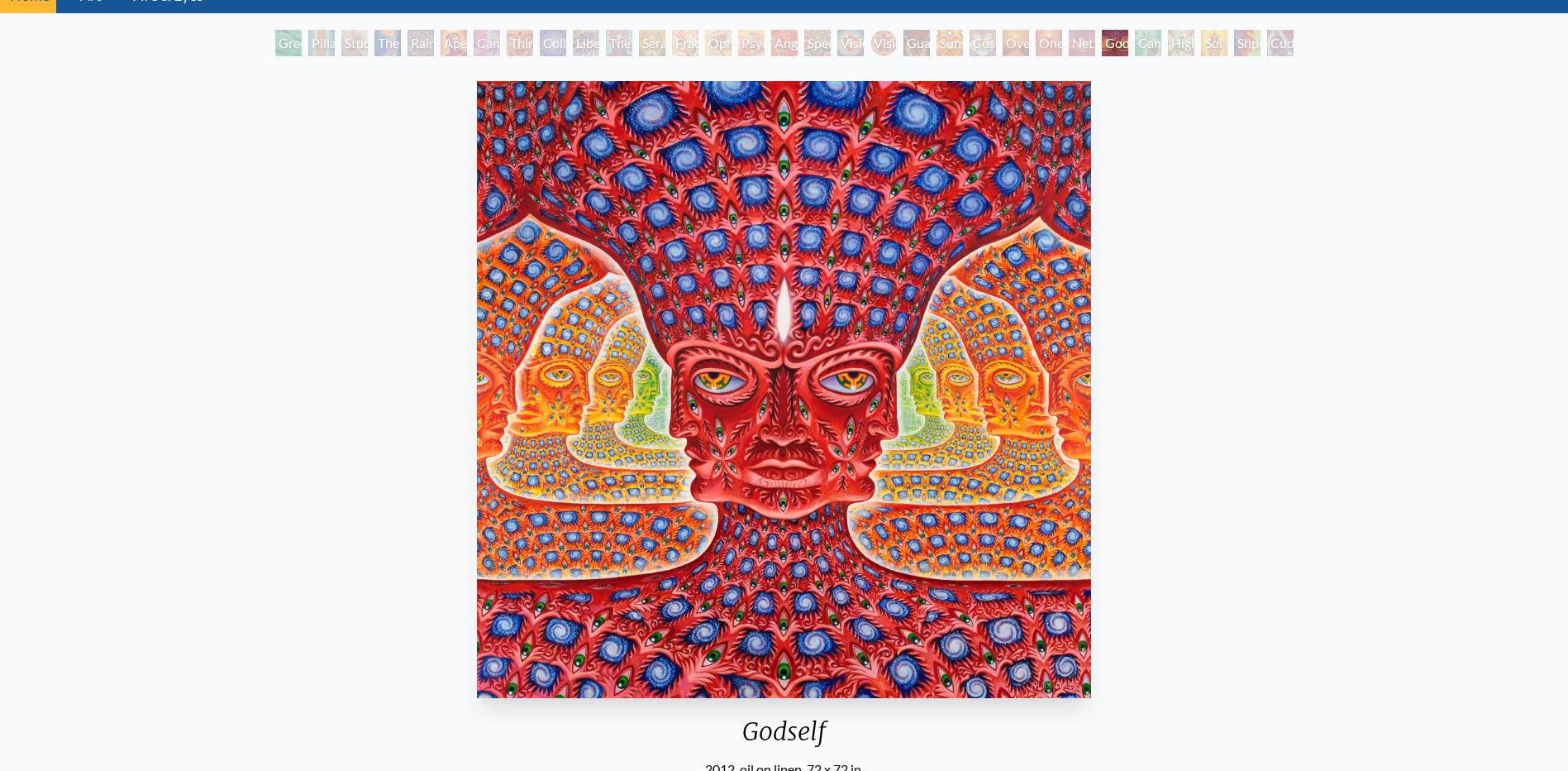
scroll to position [165, 0]
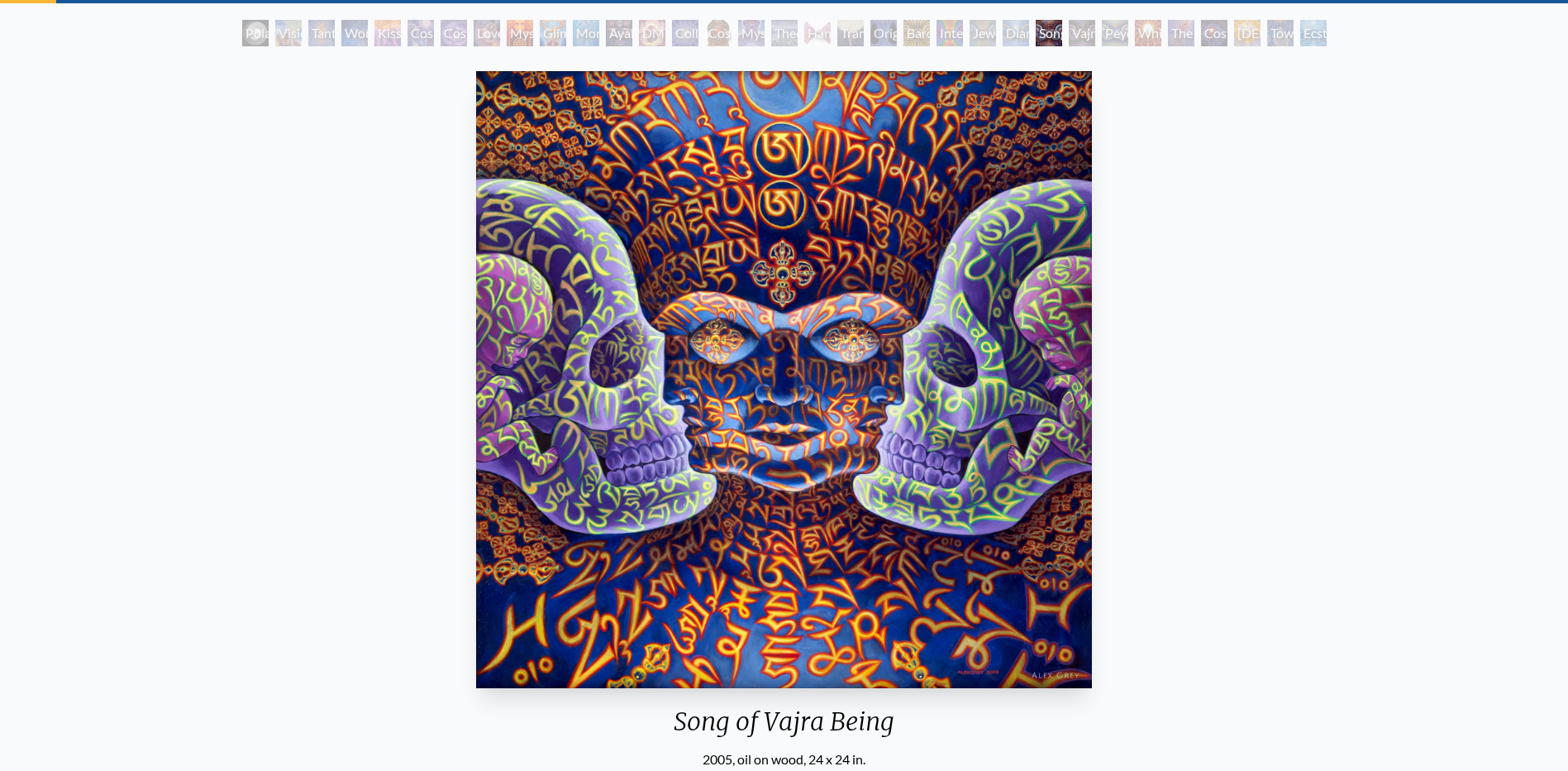
scroll to position [83, 0]
